Goal: Task Accomplishment & Management: Use online tool/utility

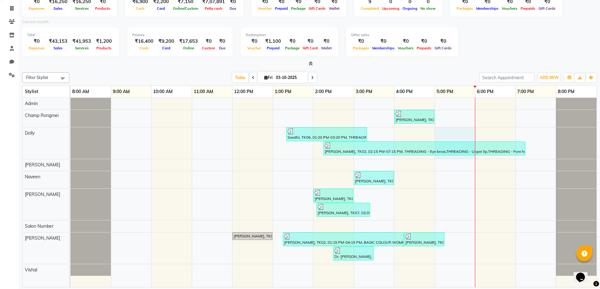
click at [445, 147] on div "[PERSON_NAME], TK04, 04:00 PM-05:00 PM, Manicure & Pedicure - Bubblegum pedicur…" at bounding box center [334, 193] width 526 height 190
select select "77998"
select select "tentative"
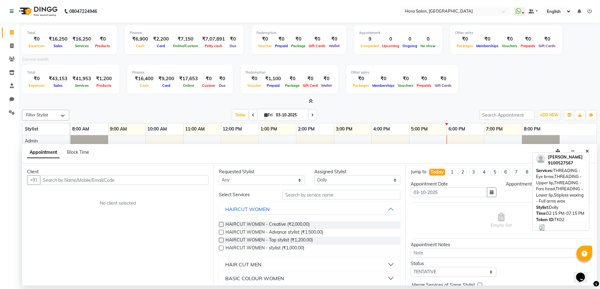
select select "1020"
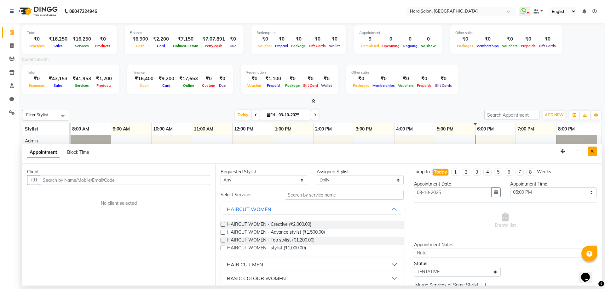
click at [590, 149] on button "Close" at bounding box center [591, 152] width 9 height 10
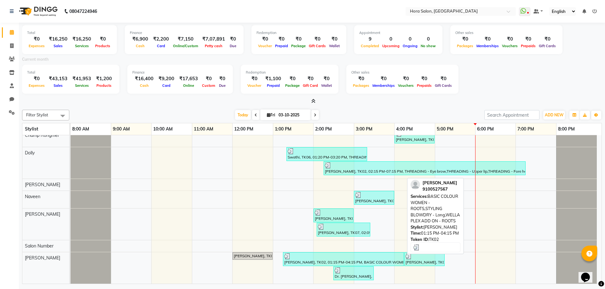
scroll to position [30, 0]
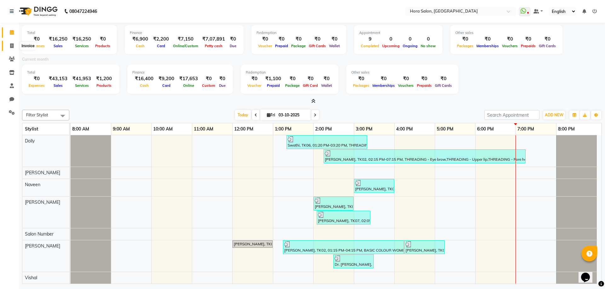
click at [9, 43] on span at bounding box center [11, 46] width 11 height 7
select select "service"
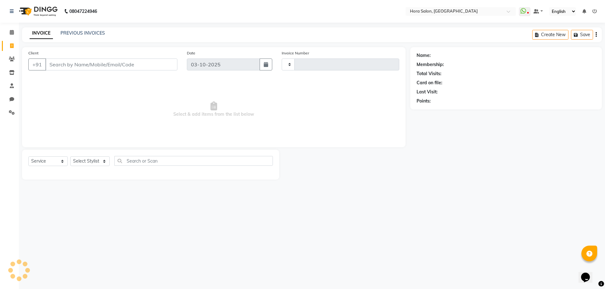
type input "0938"
select select "8101"
click at [66, 65] on input "Client" at bounding box center [111, 65] width 132 height 12
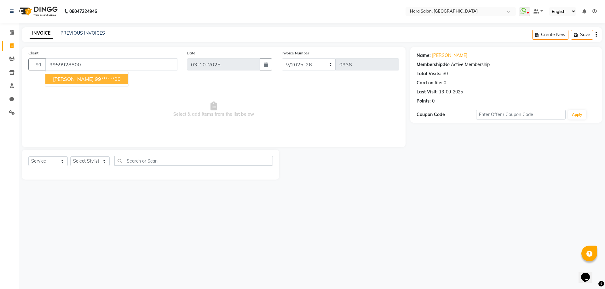
click at [95, 80] on ngb-highlight "99******00" at bounding box center [108, 79] width 26 height 6
type input "99******00"
click at [101, 160] on select "Select Stylist Admin Champ Rongmei [PERSON_NAME] ‪ [PERSON_NAME] Salon Number […" at bounding box center [89, 162] width 39 height 10
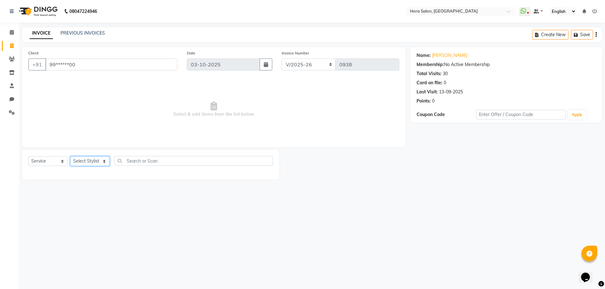
select select "76433"
click at [70, 157] on select "Select Stylist Admin Champ Rongmei [PERSON_NAME] ‪ [PERSON_NAME] Salon Number […" at bounding box center [89, 162] width 39 height 10
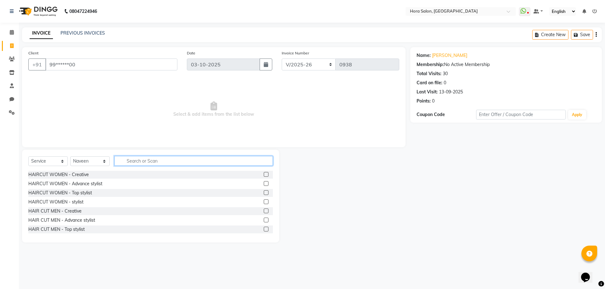
click at [165, 162] on input "text" at bounding box center [193, 161] width 158 height 10
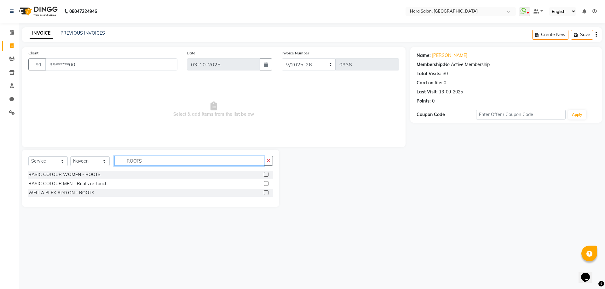
type input "ROOTS"
click at [264, 174] on label at bounding box center [266, 174] width 5 height 5
click at [264, 174] on input "checkbox" at bounding box center [266, 175] width 4 height 4
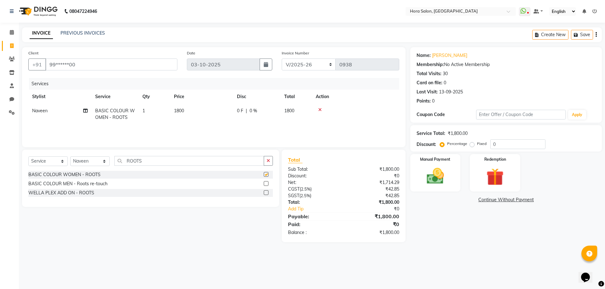
checkbox input "false"
click at [103, 160] on select "Select Stylist Admin Champ Rongmei [PERSON_NAME] ‪ [PERSON_NAME] Salon Number […" at bounding box center [89, 162] width 39 height 10
select select "76434"
click at [70, 157] on select "Select Stylist Admin Champ Rongmei [PERSON_NAME] ‪ [PERSON_NAME] Salon Number […" at bounding box center [89, 162] width 39 height 10
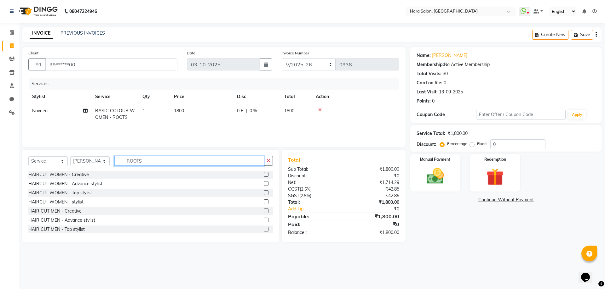
click at [168, 162] on input "ROOTS" at bounding box center [189, 161] width 150 height 10
type input "R"
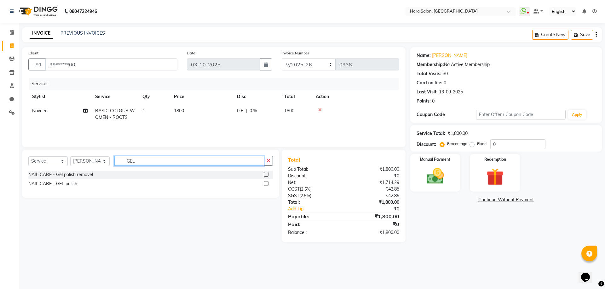
type input "GEL"
click at [266, 182] on label at bounding box center [266, 183] width 5 height 5
click at [266, 182] on input "checkbox" at bounding box center [266, 184] width 4 height 4
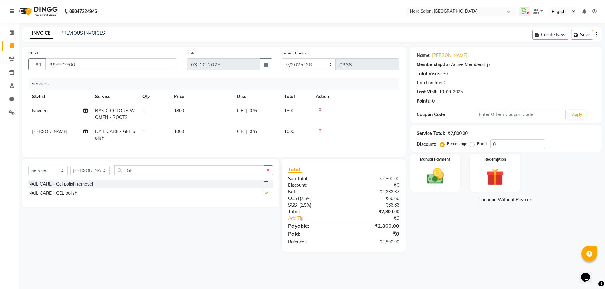
checkbox input "false"
click at [86, 112] on icon at bounding box center [85, 111] width 4 height 4
select select "76433"
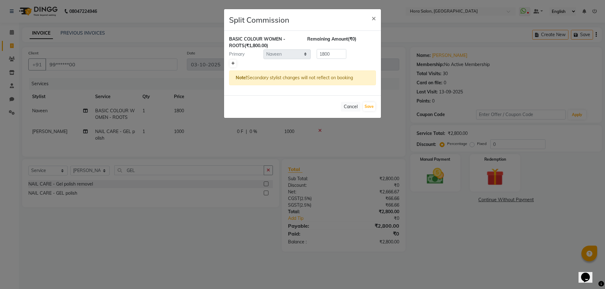
click at [233, 66] on link at bounding box center [233, 64] width 7 height 8
type input "900"
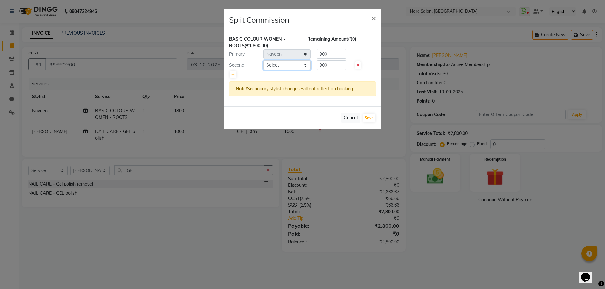
click at [297, 65] on select "Select Admin Champ Rongmei [PERSON_NAME] ‪ [PERSON_NAME] Salon Number [PERSON_N…" at bounding box center [286, 65] width 47 height 10
select select "76436"
click at [263, 60] on select "Select Admin Champ Rongmei [PERSON_NAME] ‪ [PERSON_NAME] Salon Number [PERSON_N…" at bounding box center [286, 65] width 47 height 10
click at [370, 115] on button "Save" at bounding box center [369, 118] width 12 height 9
select select "Select"
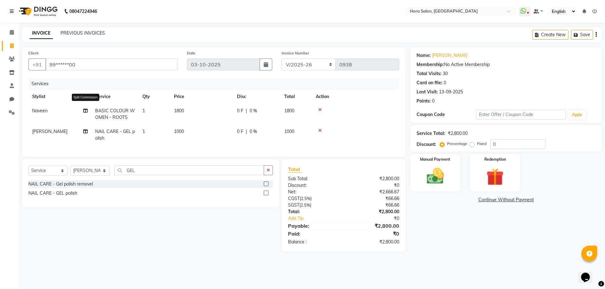
click at [86, 112] on icon at bounding box center [85, 111] width 4 height 4
select select "76433"
select select "76436"
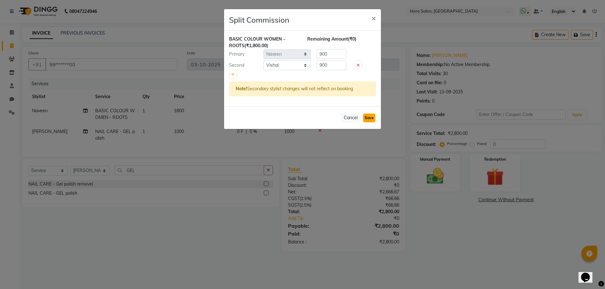
click at [367, 116] on button "Save" at bounding box center [369, 118] width 12 height 9
select select "Select"
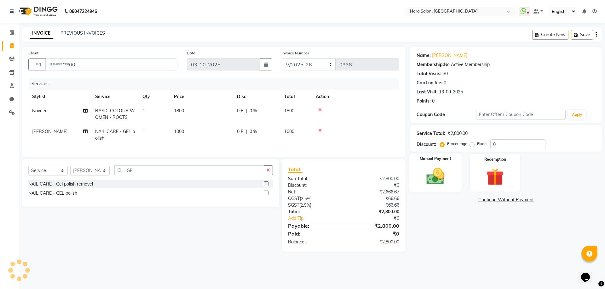
click at [435, 168] on img at bounding box center [434, 176] width 29 height 21
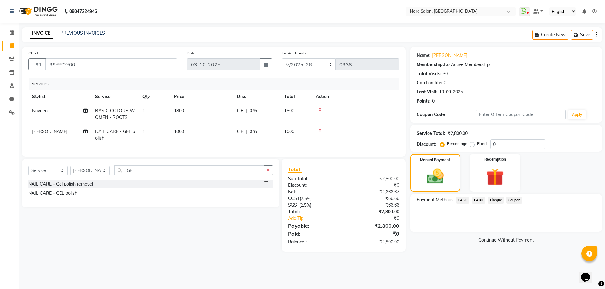
click at [491, 201] on span "Cheque" at bounding box center [496, 200] width 16 height 7
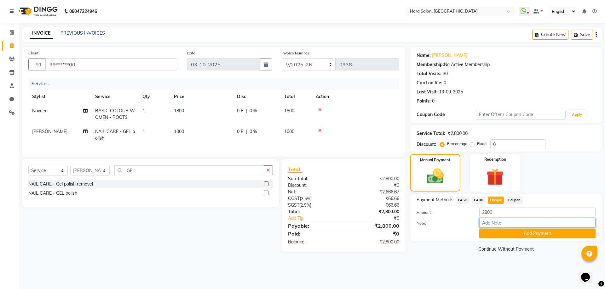
click at [516, 227] on input "Note:" at bounding box center [537, 223] width 116 height 10
type input "gpay"
click at [525, 235] on button "Add Payment" at bounding box center [537, 234] width 116 height 10
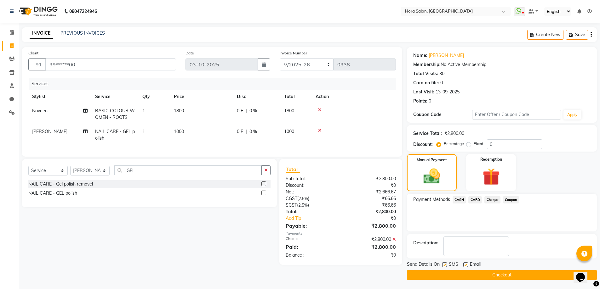
click at [466, 264] on label at bounding box center [465, 265] width 5 height 5
click at [466, 264] on input "checkbox" at bounding box center [465, 265] width 4 height 4
checkbox input "false"
click at [468, 272] on button "Checkout" at bounding box center [502, 276] width 190 height 10
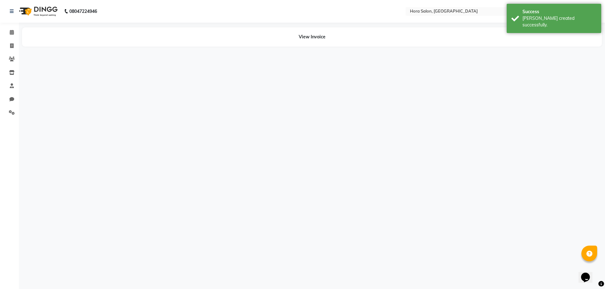
select select "76433"
select select "76436"
select select "76434"
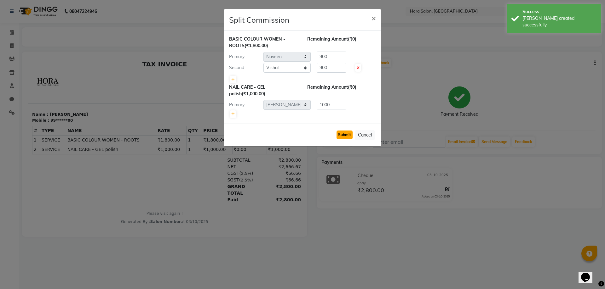
click at [348, 137] on button "Submit" at bounding box center [344, 135] width 16 height 9
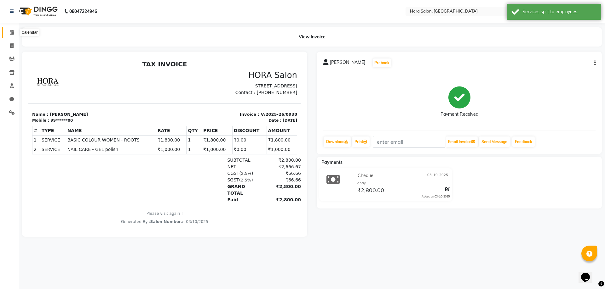
click at [10, 33] on icon at bounding box center [12, 32] width 4 height 5
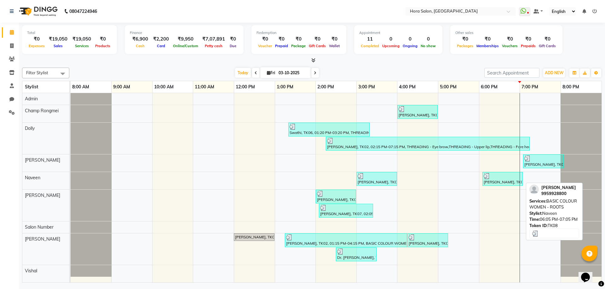
click at [498, 177] on div at bounding box center [502, 176] width 38 height 6
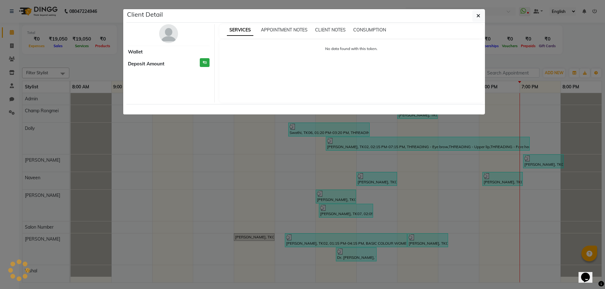
select select "3"
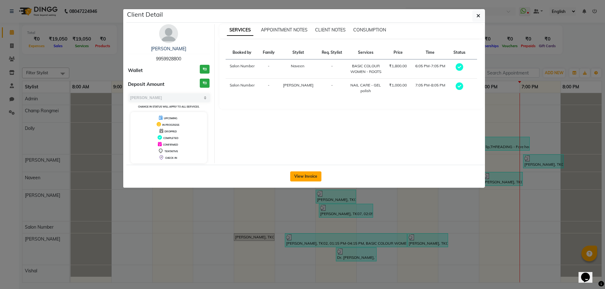
click at [295, 176] on button "View Invoice" at bounding box center [305, 177] width 31 height 10
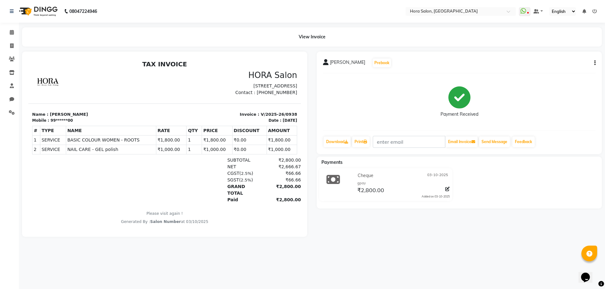
click at [597, 63] on div "[PERSON_NAME] Prebook Payment Received Download Print Email Invoice Send Messag…" at bounding box center [459, 103] width 285 height 103
click at [595, 63] on icon "button" at bounding box center [594, 63] width 1 height 0
click at [583, 72] on div "Split Service Amount Print Settings" at bounding box center [563, 63] width 51 height 21
click at [593, 62] on button "button" at bounding box center [594, 63] width 4 height 7
click at [586, 66] on div "Split Service Amount Print Settings" at bounding box center [563, 63] width 51 height 21
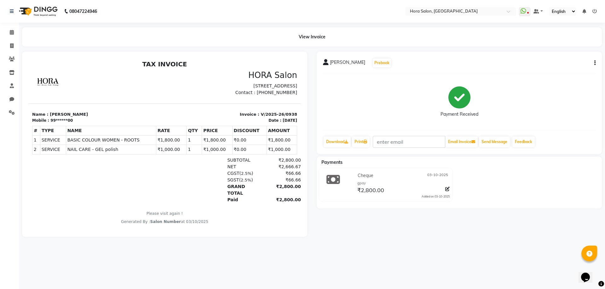
click at [596, 62] on div "[PERSON_NAME] Prebook Payment Received Download Print Email Invoice Send Messag…" at bounding box center [459, 103] width 285 height 103
click at [595, 63] on icon "button" at bounding box center [594, 63] width 1 height 0
click at [570, 67] on div "Print Settings" at bounding box center [563, 67] width 43 height 8
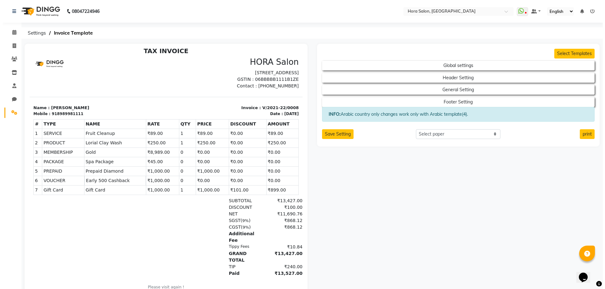
scroll to position [5, 0]
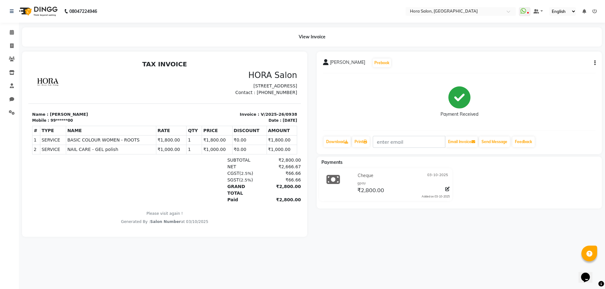
click at [596, 59] on div "[PERSON_NAME] Prebook Payment Received Download Print Email Invoice Send Messag…" at bounding box center [459, 103] width 285 height 103
click at [593, 61] on button "button" at bounding box center [594, 63] width 4 height 7
click at [564, 57] on div "Split Service Amount" at bounding box center [563, 59] width 43 height 8
select select "76433"
select select "76436"
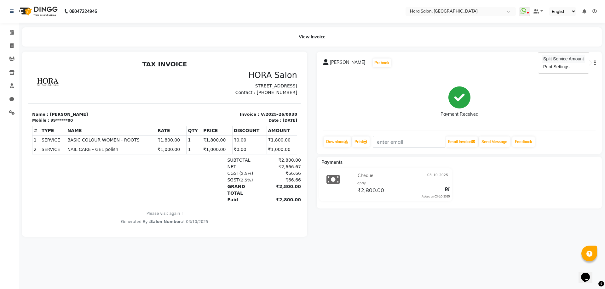
select select "76434"
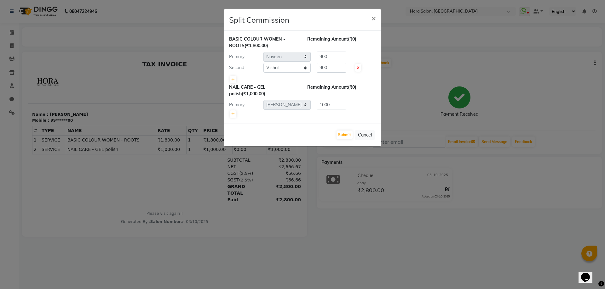
click at [564, 81] on ngb-modal-window "Split Commission × BASIC COLOUR WOMEN - ROOTS (₹1,800.00) Remaining Amount (₹0)…" at bounding box center [302, 144] width 605 height 289
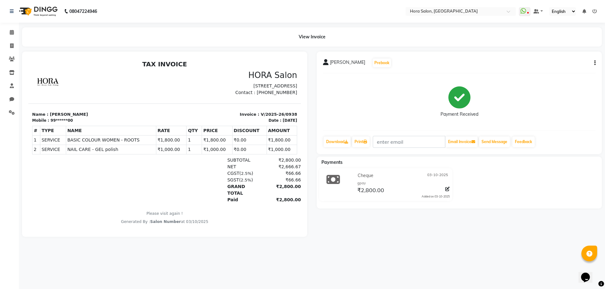
click at [592, 58] on div "[PERSON_NAME] Prebook Payment Received Download Print Email Invoice Send Messag…" at bounding box center [459, 103] width 285 height 103
click at [593, 60] on button "button" at bounding box center [594, 63] width 4 height 7
click at [584, 67] on div "Print Settings" at bounding box center [563, 67] width 43 height 8
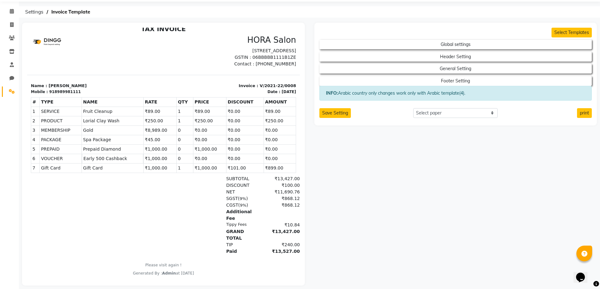
scroll to position [31, 0]
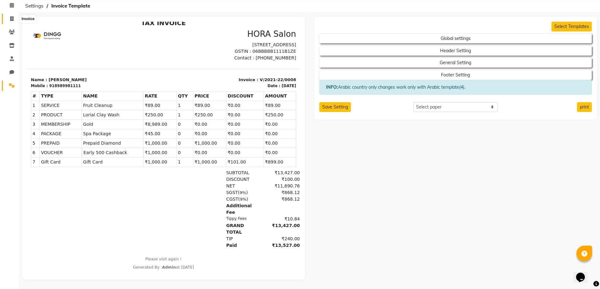
click at [15, 15] on span at bounding box center [11, 18] width 11 height 7
select select "service"
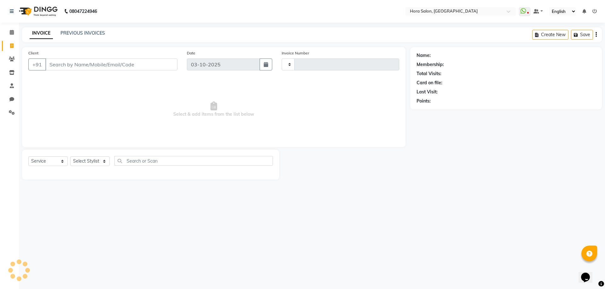
type input "0939"
select select "8101"
click at [78, 38] on div "INVOICE PREVIOUS INVOICES Create New Save" at bounding box center [312, 34] width 580 height 15
click at [81, 35] on link "PREVIOUS INVOICES" at bounding box center [82, 33] width 44 height 6
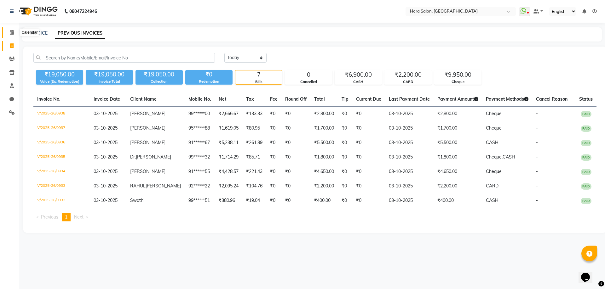
click at [15, 31] on span at bounding box center [11, 32] width 11 height 7
